Goal: Use online tool/utility: Utilize a website feature to perform a specific function

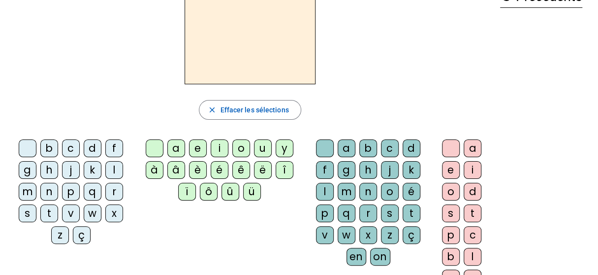
scroll to position [69, 0]
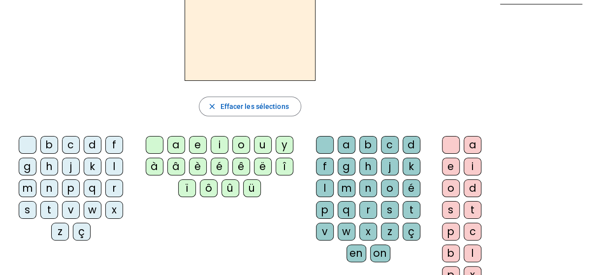
click at [218, 142] on div "i" at bounding box center [220, 145] width 18 height 18
click at [322, 181] on div "l" at bounding box center [325, 188] width 18 height 18
click at [29, 184] on div "m" at bounding box center [28, 188] width 18 height 18
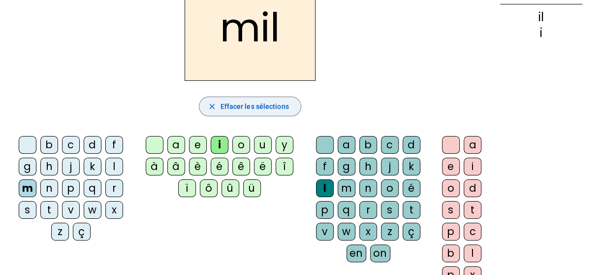
click at [211, 102] on mat-icon "close" at bounding box center [211, 106] width 9 height 9
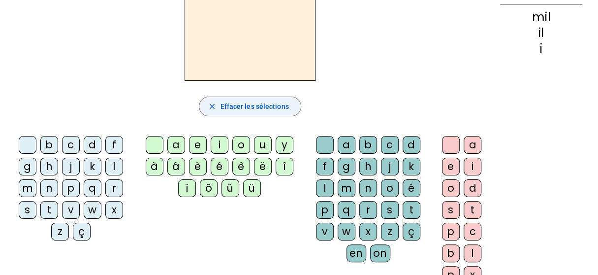
click at [216, 144] on div "i" at bounding box center [220, 145] width 18 height 18
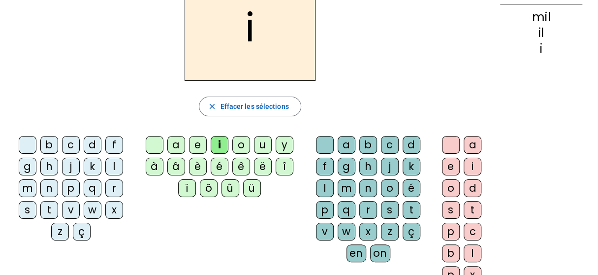
click at [322, 185] on div "l" at bounding box center [325, 188] width 18 height 18
click at [27, 186] on div "m" at bounding box center [28, 188] width 18 height 18
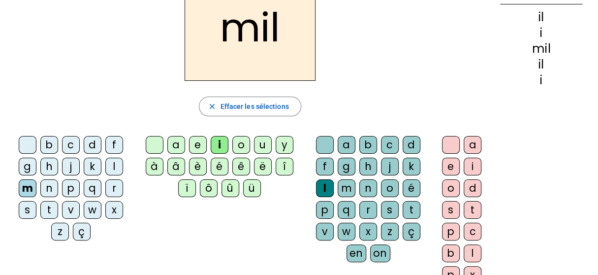
click at [175, 141] on div "a" at bounding box center [176, 145] width 18 height 18
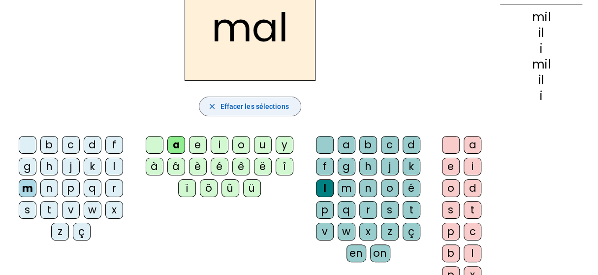
click at [211, 105] on mat-icon "close" at bounding box center [211, 106] width 9 height 9
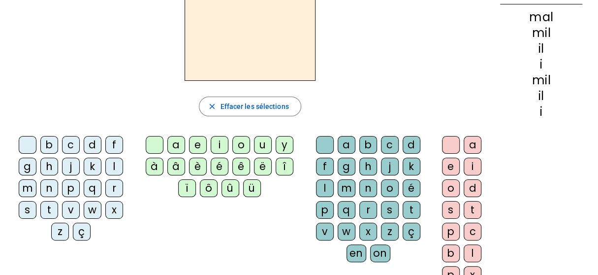
click at [112, 162] on div "l" at bounding box center [114, 167] width 18 height 18
click at [174, 139] on div "a" at bounding box center [176, 145] width 18 height 18
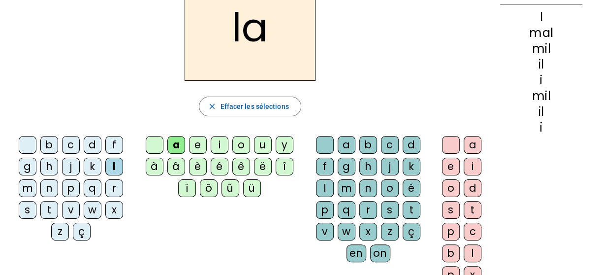
click at [217, 104] on span "button" at bounding box center [249, 107] width 101 height 24
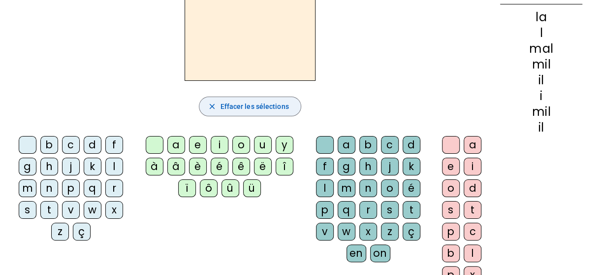
click at [112, 161] on div "l" at bounding box center [114, 167] width 18 height 18
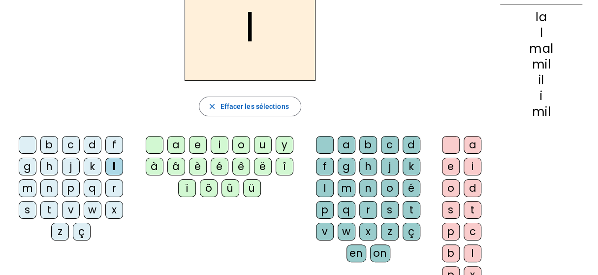
click at [175, 141] on div "a" at bounding box center [176, 145] width 18 height 18
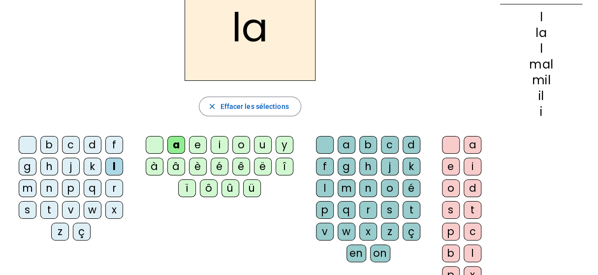
click at [257, 143] on div "u" at bounding box center [263, 145] width 18 height 18
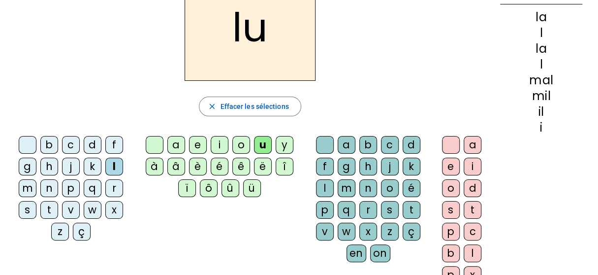
click at [90, 141] on div "d" at bounding box center [93, 145] width 18 height 18
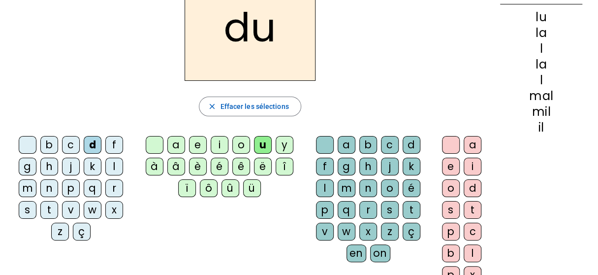
click at [49, 202] on div "t" at bounding box center [49, 210] width 18 height 18
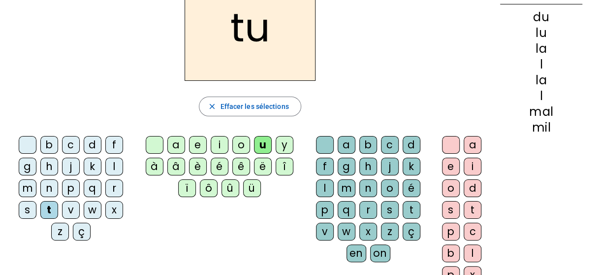
click at [198, 139] on div "e" at bounding box center [198, 145] width 18 height 18
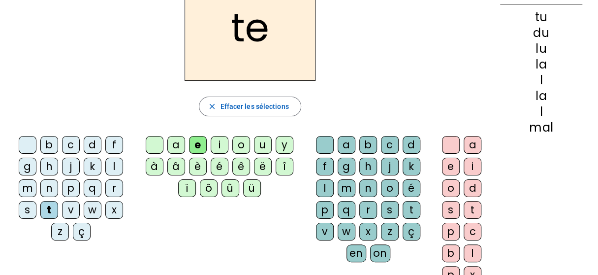
click at [91, 141] on div "d" at bounding box center [93, 145] width 18 height 18
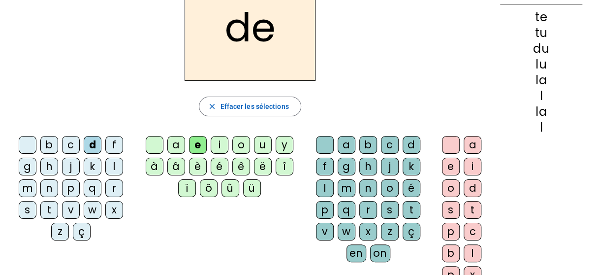
click at [69, 162] on div "j" at bounding box center [71, 167] width 18 height 18
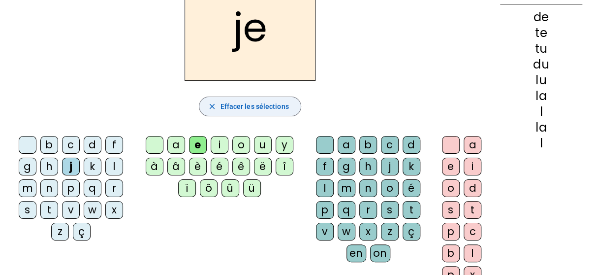
click at [213, 105] on mat-icon "close" at bounding box center [211, 106] width 9 height 9
